Goal: Check status: Check status

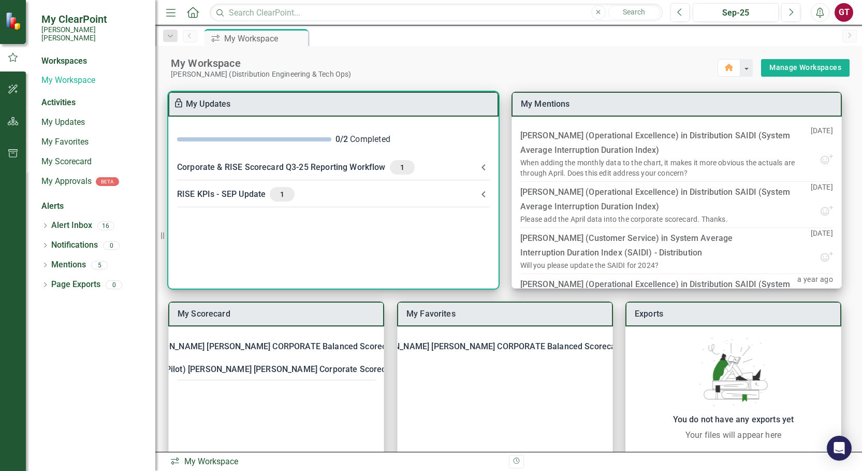
click at [484, 167] on icon at bounding box center [484, 167] width 12 height 12
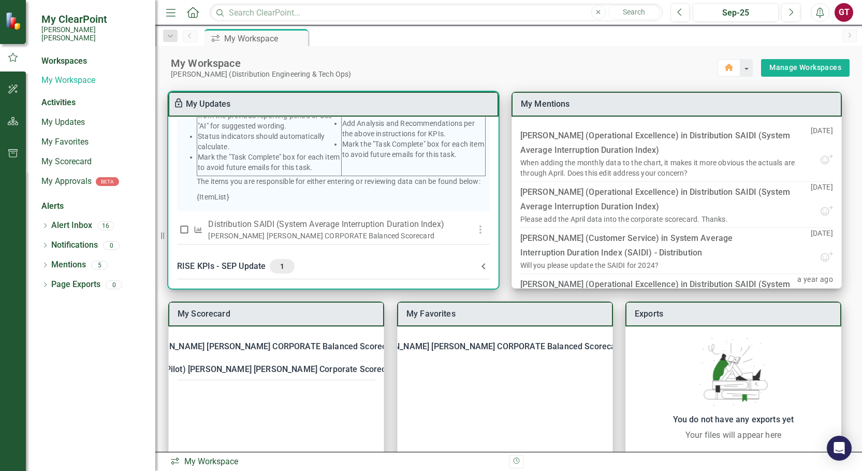
scroll to position [258, 0]
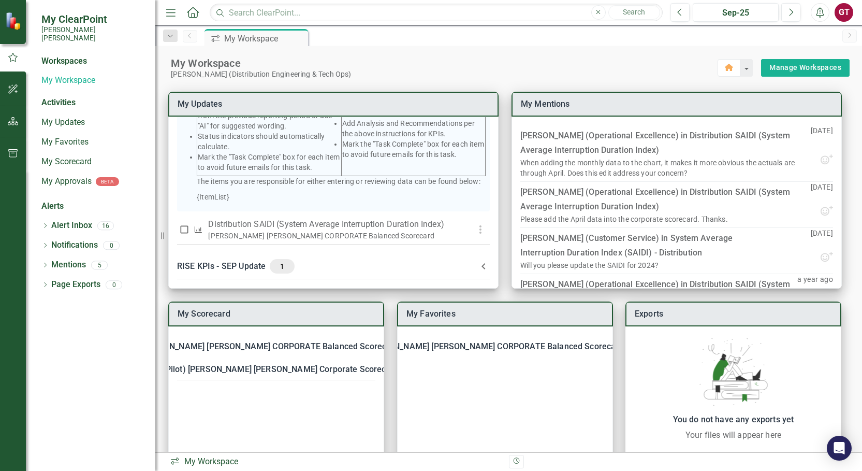
drag, startPoint x: 469, startPoint y: 53, endPoint x: 469, endPoint y: 61, distance: 7.3
click at [470, 53] on div "My Workspace [PERSON_NAME] (Distribution Engineering & Tech Ops) Home Manage Wo…" at bounding box center [508, 62] width 707 height 33
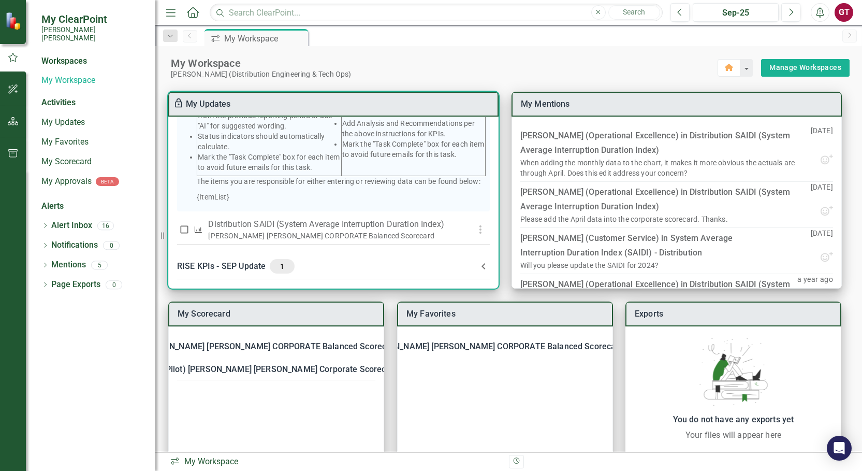
click at [478, 264] on icon at bounding box center [484, 266] width 12 height 12
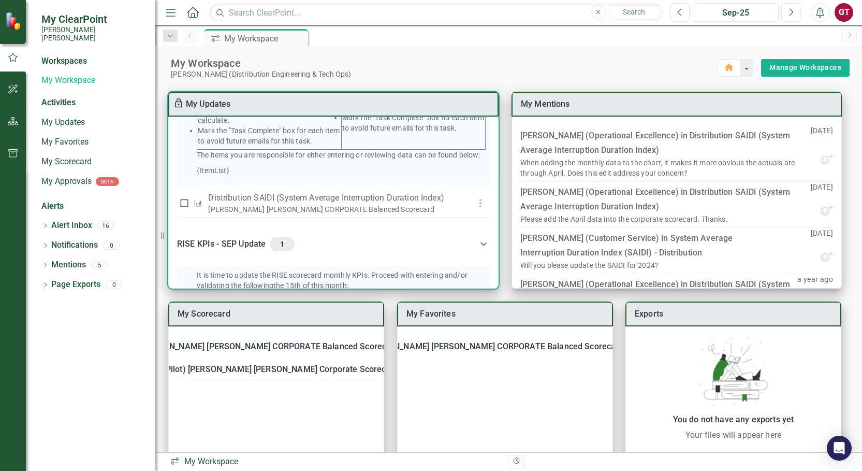
click at [482, 250] on icon at bounding box center [484, 244] width 12 height 12
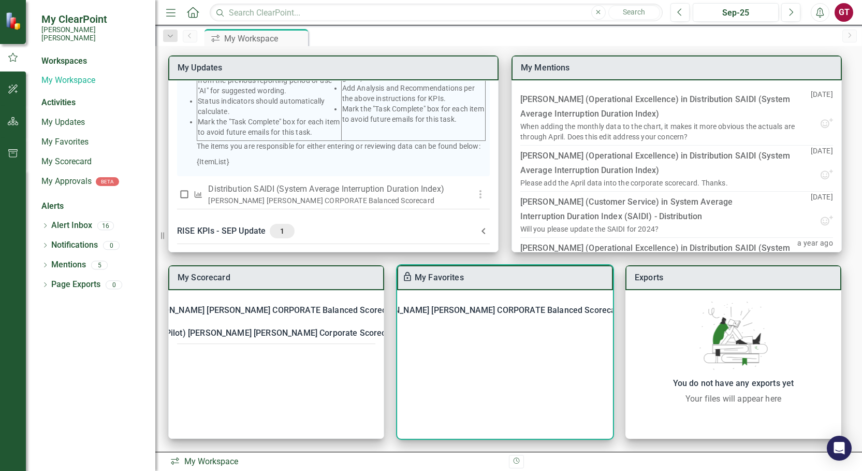
scroll to position [207, 0]
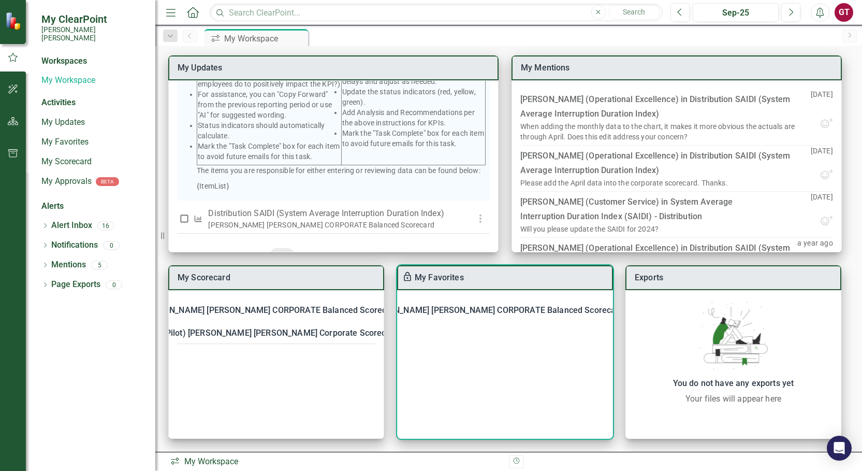
click at [441, 353] on div "[PERSON_NAME] [PERSON_NAME] CORPORATE Balanced Scorecard SC Corporate - Welcome…" at bounding box center [505, 364] width 216 height 149
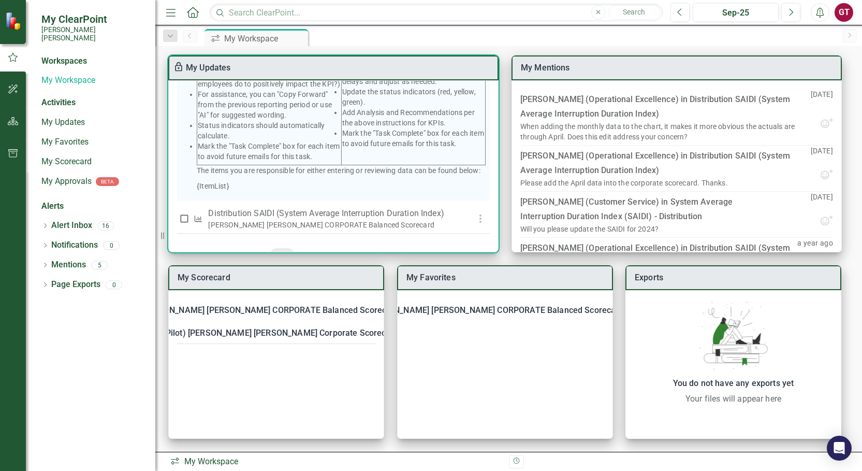
click at [199, 63] on link "My Updates" at bounding box center [208, 68] width 45 height 10
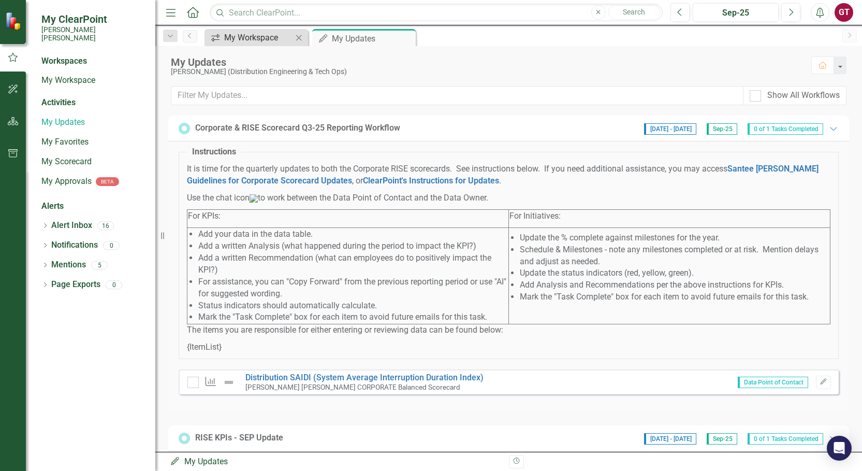
click at [248, 37] on div "My Workspace" at bounding box center [258, 37] width 68 height 13
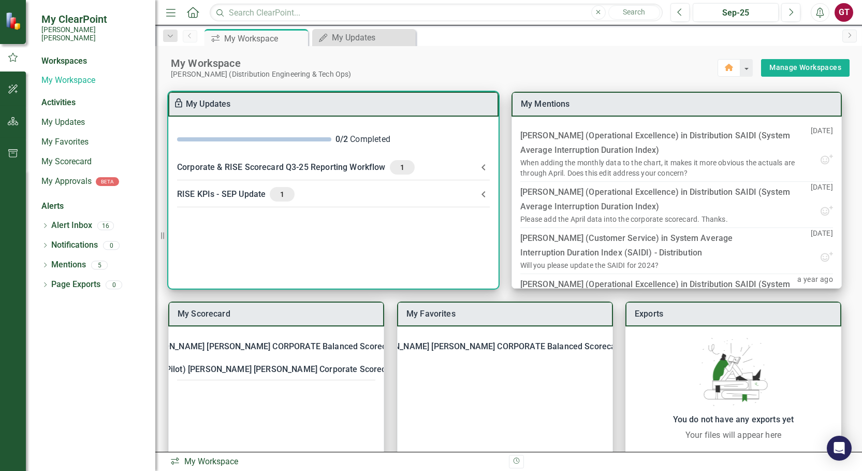
click at [482, 192] on icon at bounding box center [484, 194] width 12 height 12
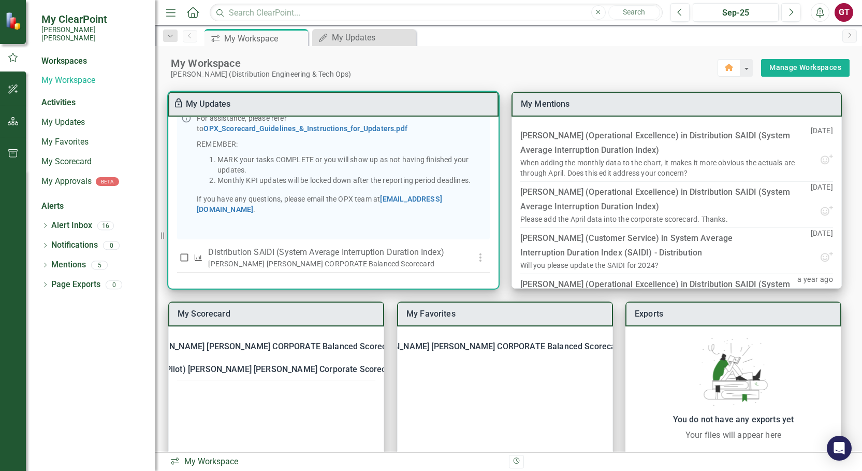
scroll to position [224, 0]
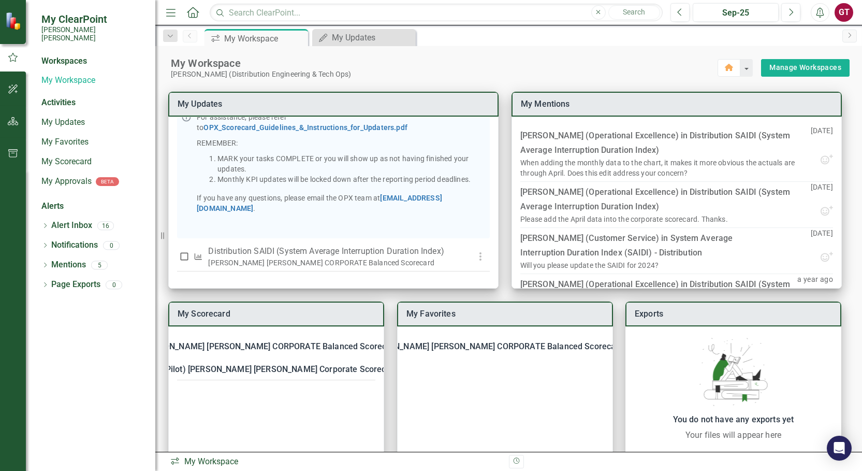
click at [510, 61] on div "My Workspace" at bounding box center [444, 62] width 547 height 13
click at [487, 382] on div "[PERSON_NAME] [PERSON_NAME] CORPORATE Balanced Scorecard SC Corporate - Welcome…" at bounding box center [505, 400] width 216 height 149
click at [624, 347] on icon at bounding box center [634, 346] width 21 height 21
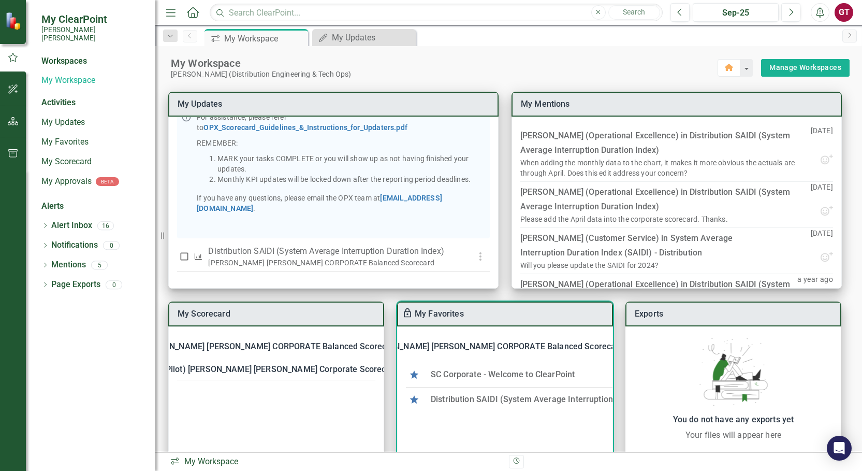
click at [472, 399] on link "Distribution SAIDI (System Average Interruption Duration Index)" at bounding box center [552, 399] width 243 height 10
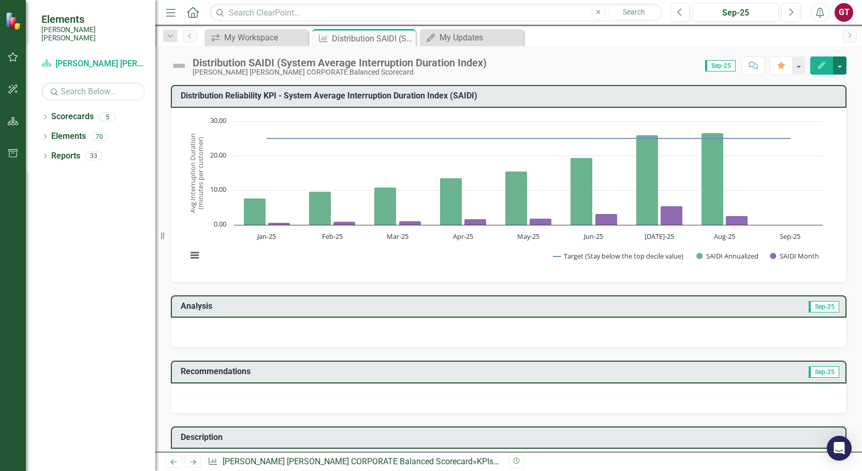
click at [842, 65] on button "button" at bounding box center [839, 65] width 13 height 18
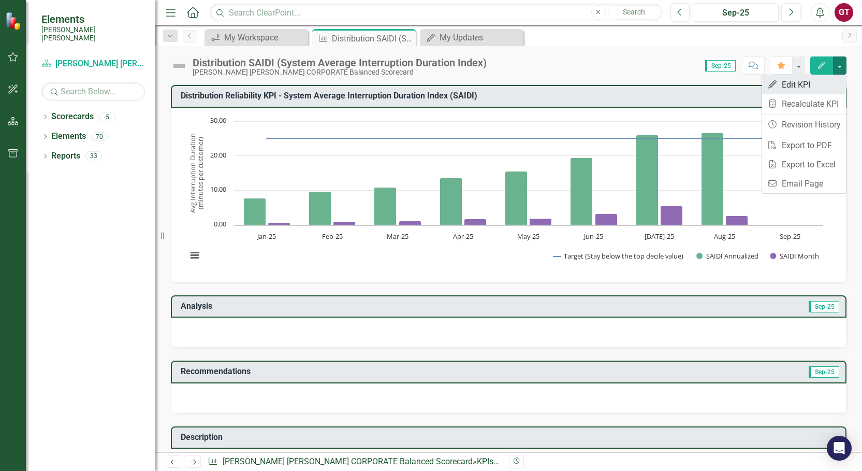
click at [808, 82] on link "Edit Edit KPI" at bounding box center [805, 84] width 84 height 19
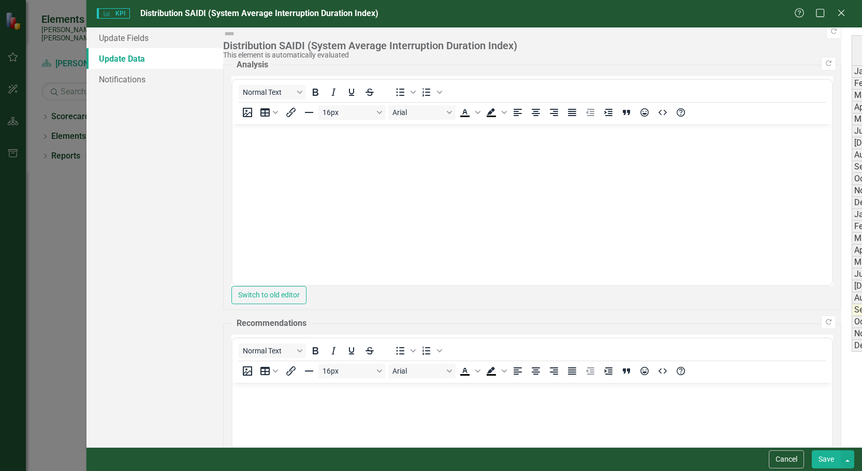
click at [841, 11] on icon "Close" at bounding box center [842, 13] width 10 height 8
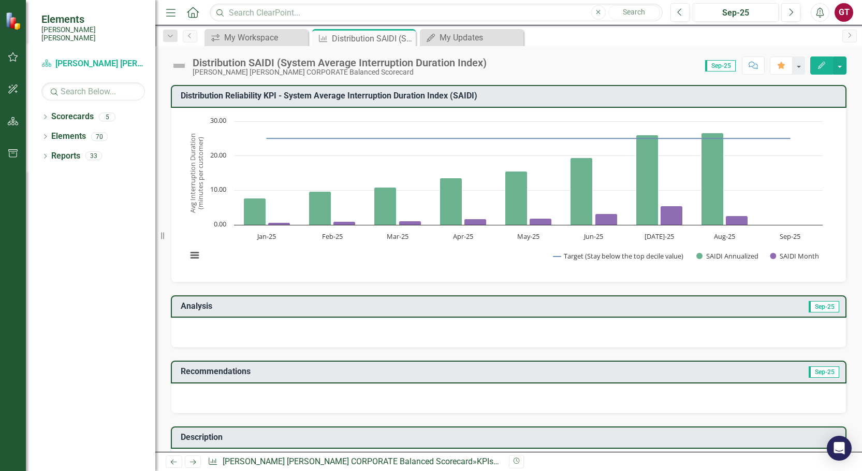
click at [718, 64] on span "Sep-25" at bounding box center [721, 65] width 31 height 11
click at [682, 12] on icon "Previous" at bounding box center [681, 12] width 6 height 9
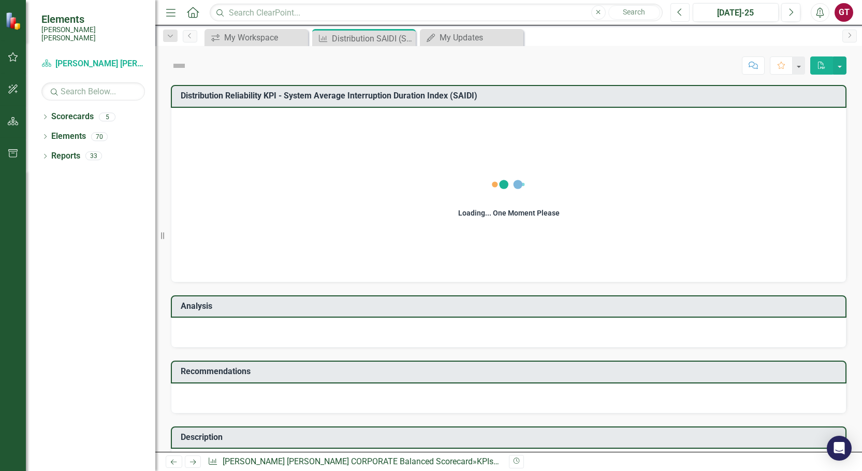
click at [682, 12] on icon "Previous" at bounding box center [681, 12] width 6 height 9
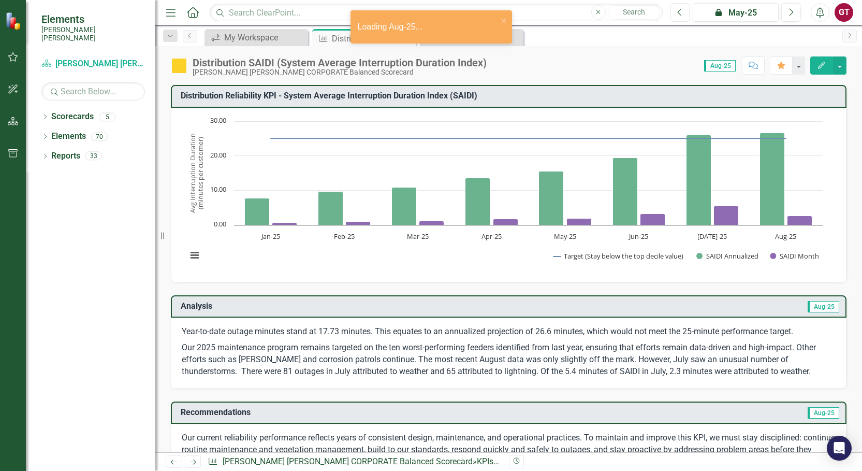
click at [682, 12] on icon "Previous" at bounding box center [681, 12] width 6 height 9
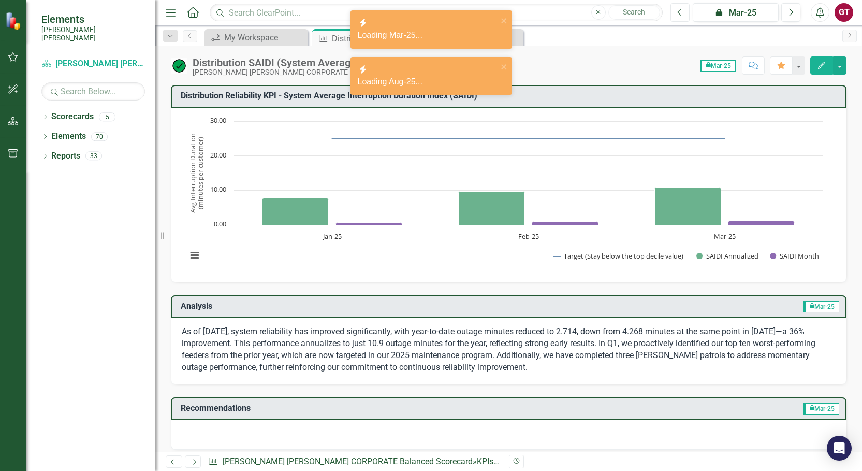
click at [682, 12] on icon "Previous" at bounding box center [681, 12] width 6 height 9
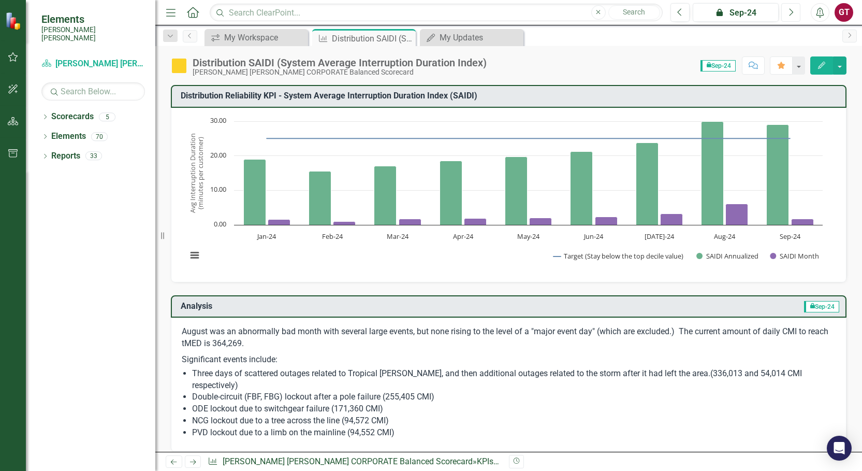
click at [795, 13] on button "Next" at bounding box center [791, 12] width 19 height 19
click at [794, 16] on icon "Next" at bounding box center [791, 12] width 6 height 9
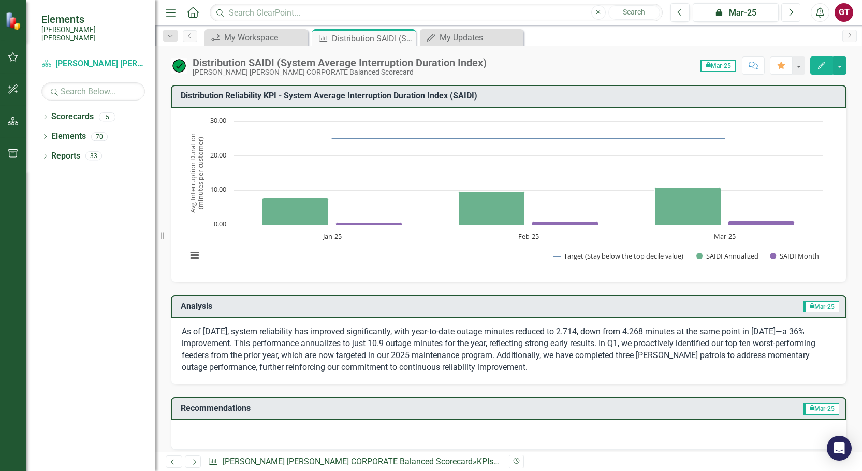
click at [794, 16] on icon "Next" at bounding box center [791, 12] width 6 height 9
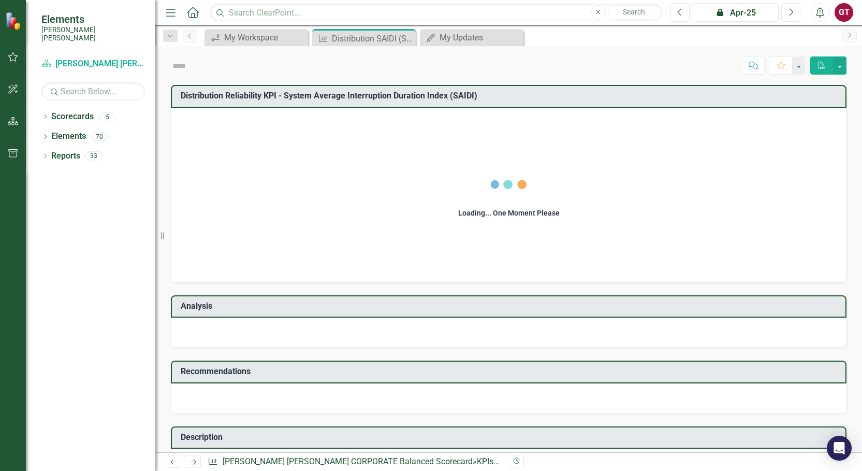
click at [794, 16] on icon "Next" at bounding box center [791, 12] width 6 height 9
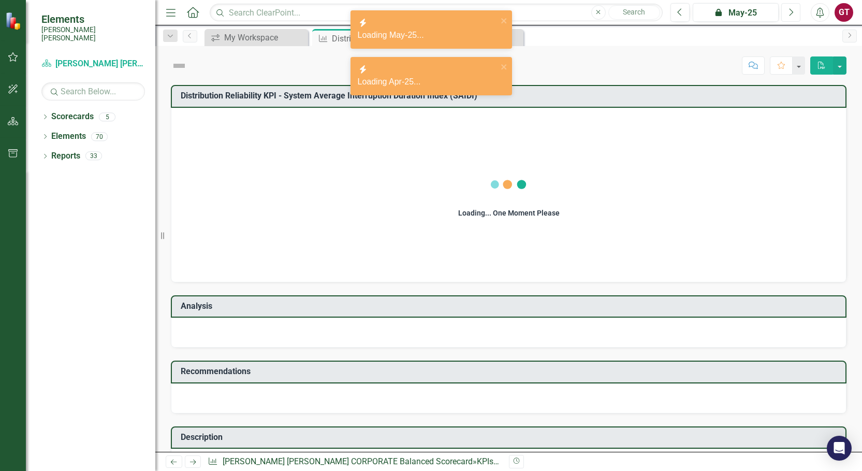
click at [794, 16] on icon "Next" at bounding box center [791, 12] width 6 height 9
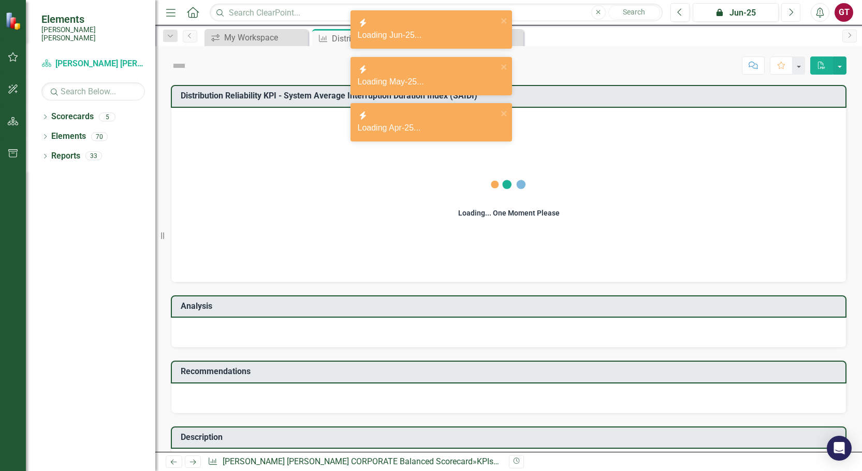
click at [794, 16] on icon "Next" at bounding box center [791, 12] width 6 height 9
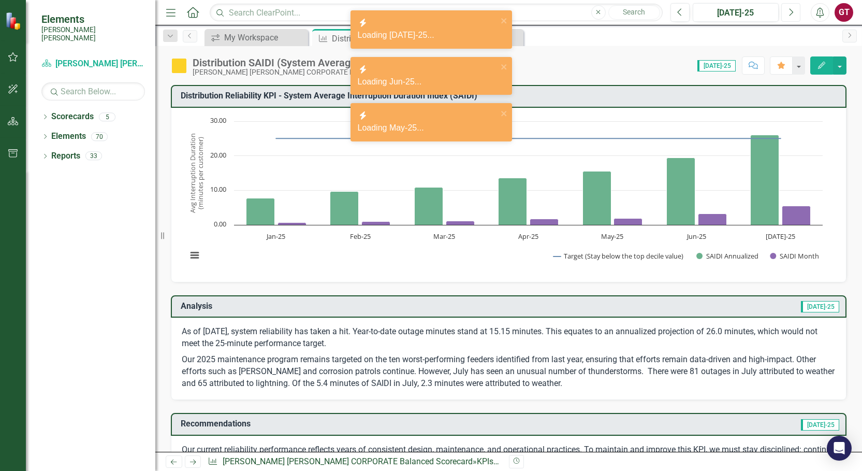
click at [794, 16] on icon "Next" at bounding box center [791, 12] width 6 height 9
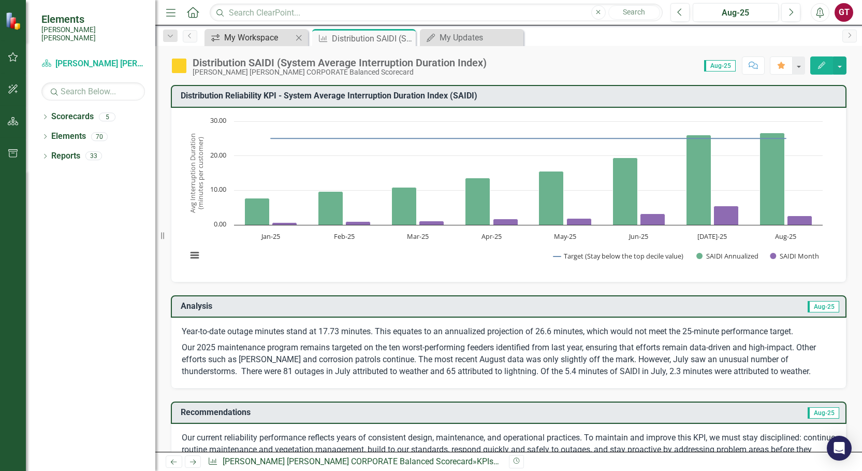
click at [247, 34] on div "My Workspace" at bounding box center [258, 37] width 68 height 13
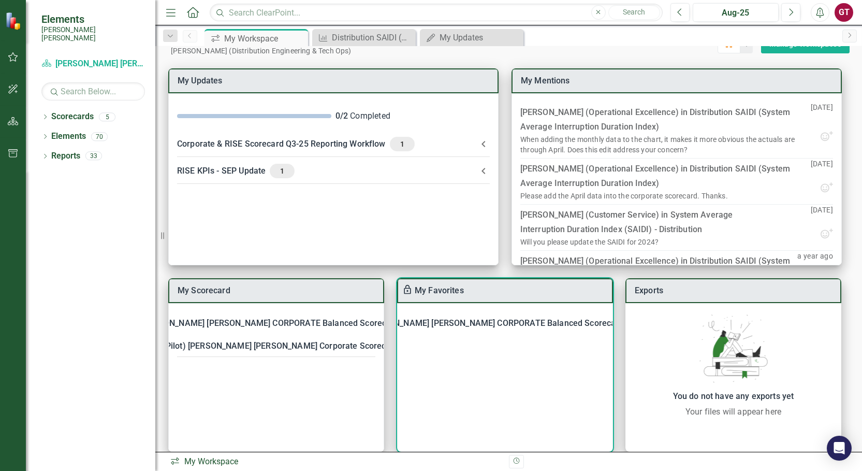
scroll to position [36, 0]
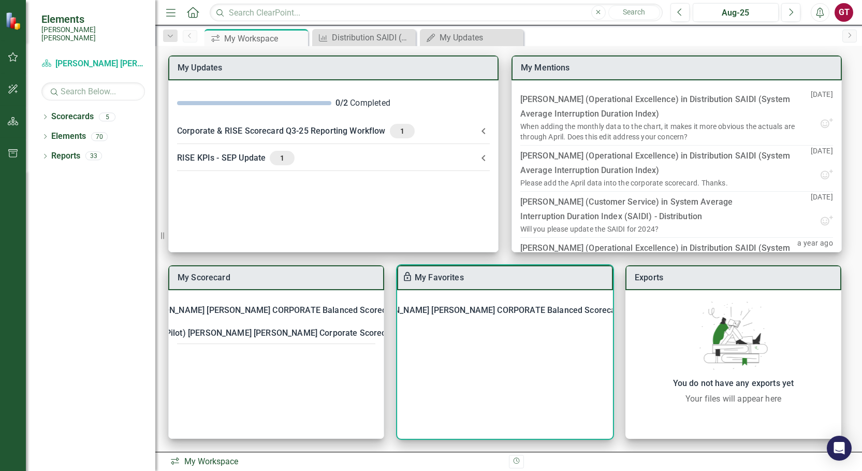
click at [533, 309] on div "[PERSON_NAME] [PERSON_NAME] CORPORATE Balanced Scorecard" at bounding box center [495, 310] width 258 height 15
click at [512, 364] on link "Distribution SAIDI (System Average Interruption Duration Index)" at bounding box center [552, 363] width 243 height 10
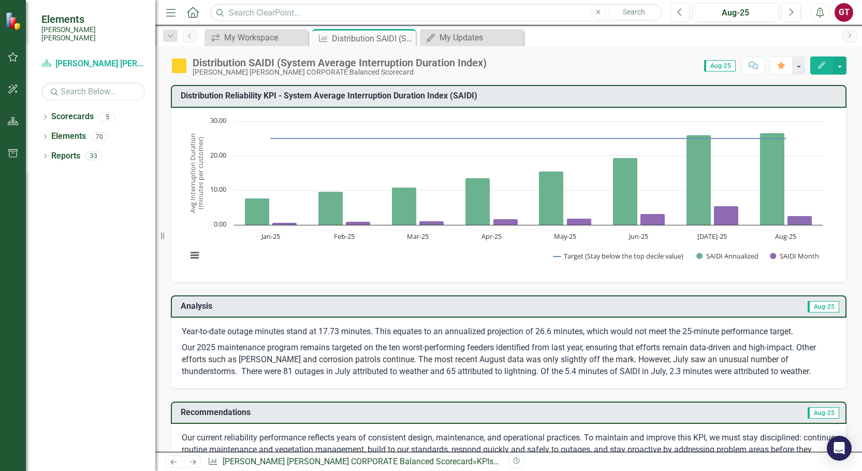
click at [825, 66] on icon "Edit" at bounding box center [821, 65] width 9 height 7
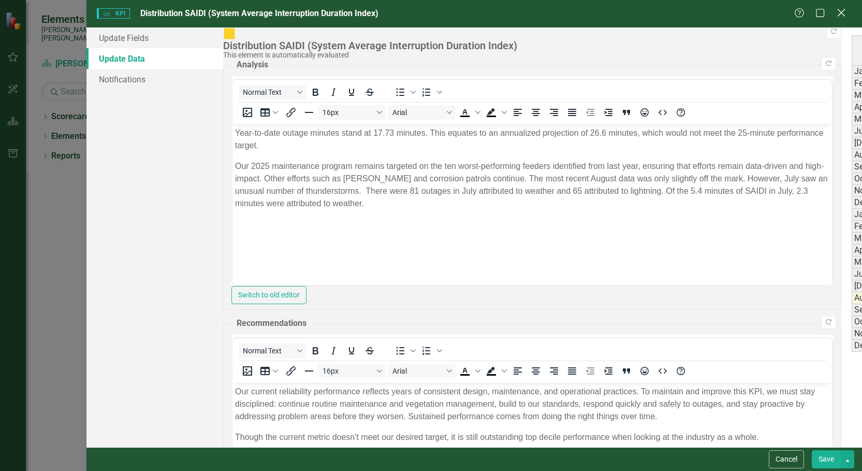
click at [841, 13] on icon at bounding box center [842, 13] width 8 height 8
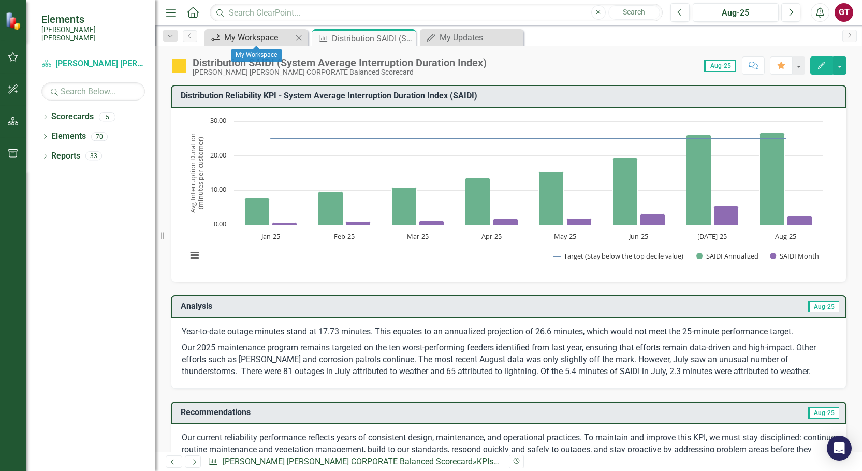
click at [228, 38] on div "My Workspace" at bounding box center [258, 37] width 68 height 13
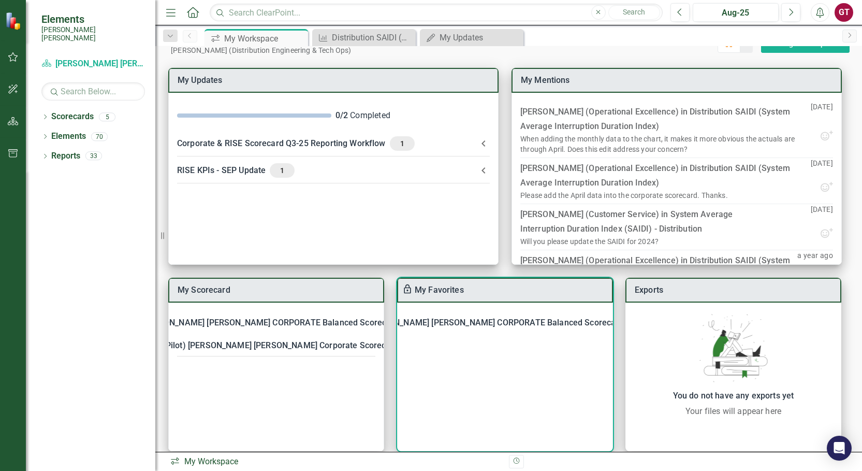
scroll to position [36, 0]
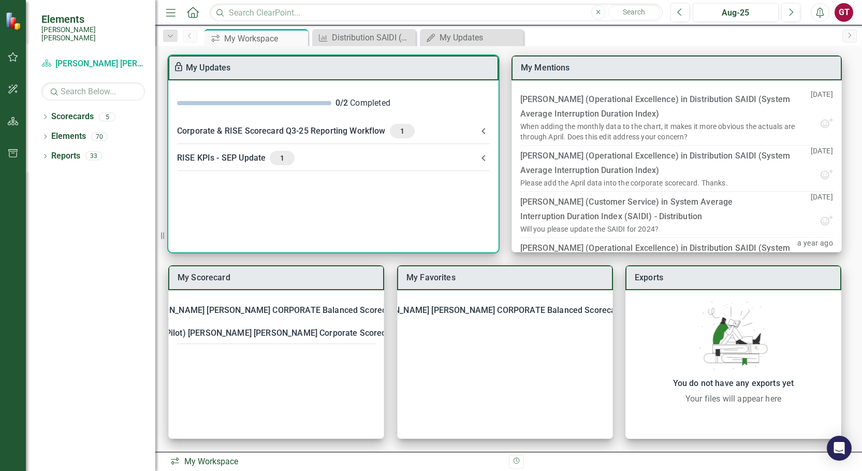
click at [483, 128] on icon at bounding box center [484, 131] width 12 height 12
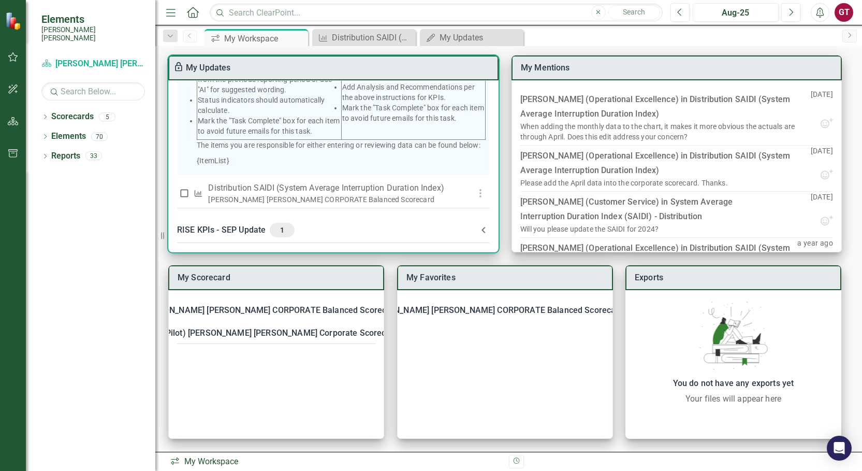
scroll to position [258, 0]
click at [480, 229] on icon at bounding box center [484, 230] width 12 height 12
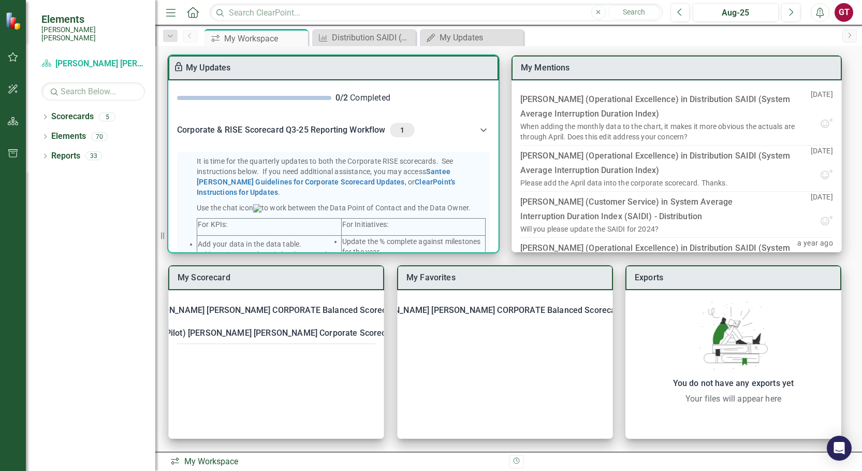
scroll to position [0, 0]
